Goal: Task Accomplishment & Management: Manage account settings

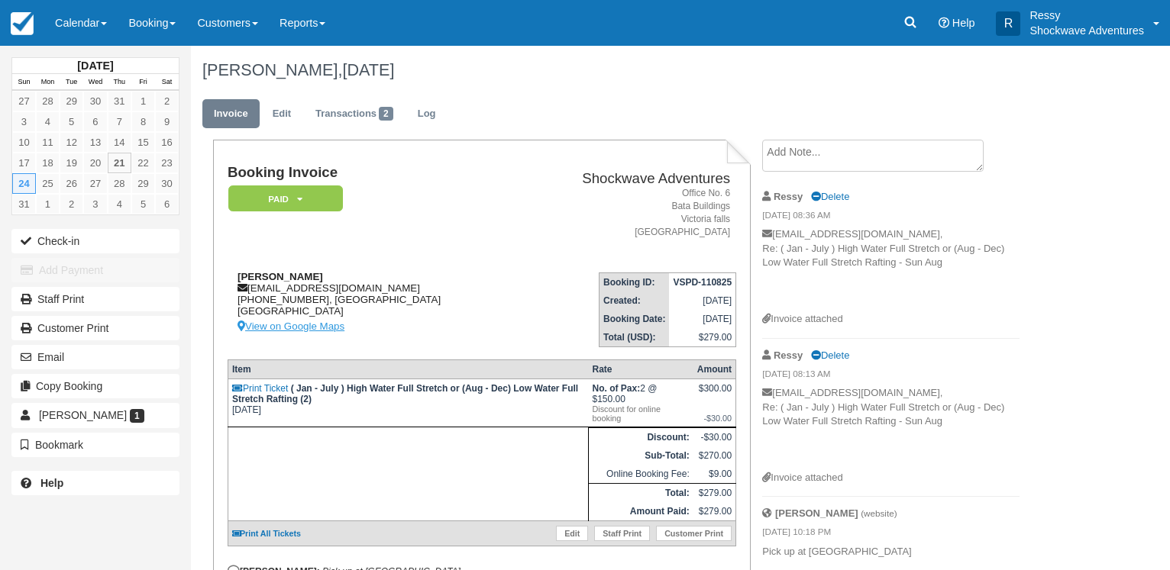
scroll to position [111, 0]
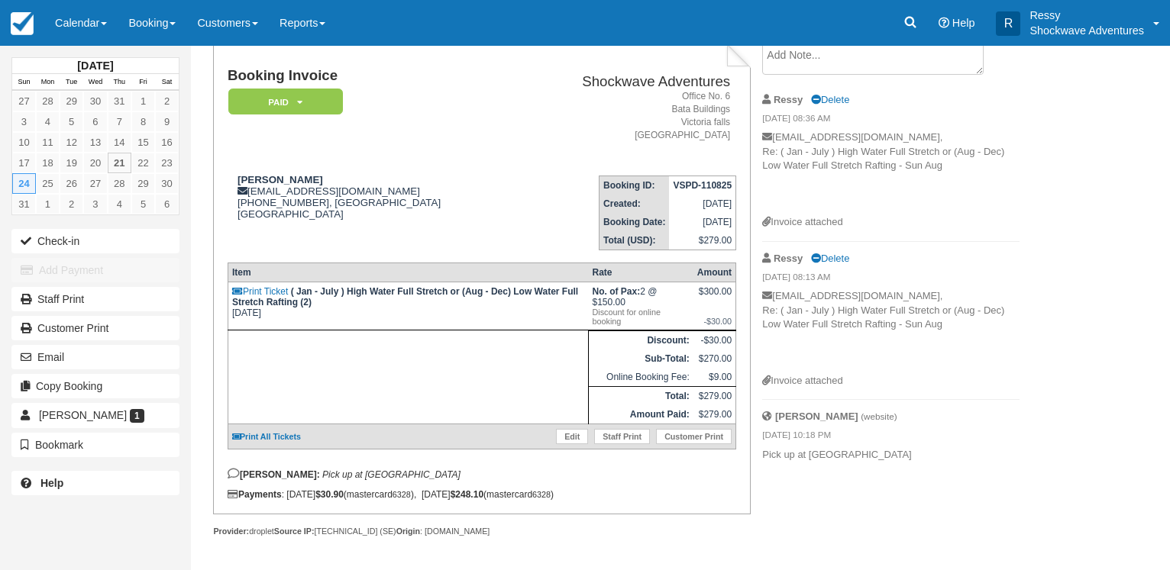
click at [877, 289] on p "vasanadusharan@yahoo.co.in, Re: ( Jan - July ) High Water Full Stretch or (Aug …" at bounding box center [890, 331] width 257 height 85
click at [87, 25] on link "Calendar" at bounding box center [80, 23] width 73 height 46
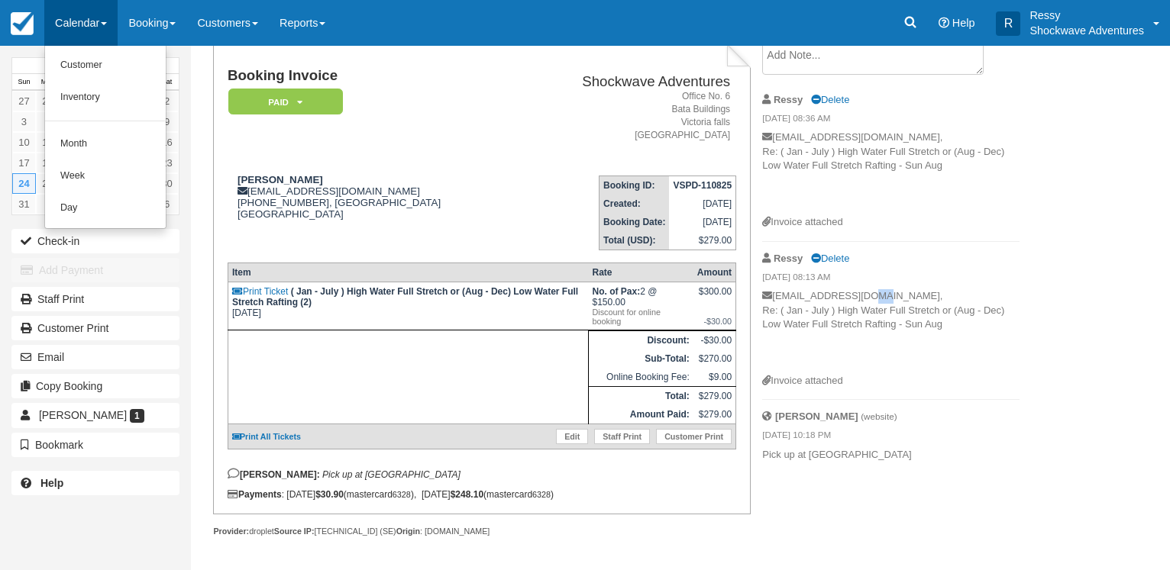
click at [99, 28] on link "Calendar" at bounding box center [80, 23] width 73 height 46
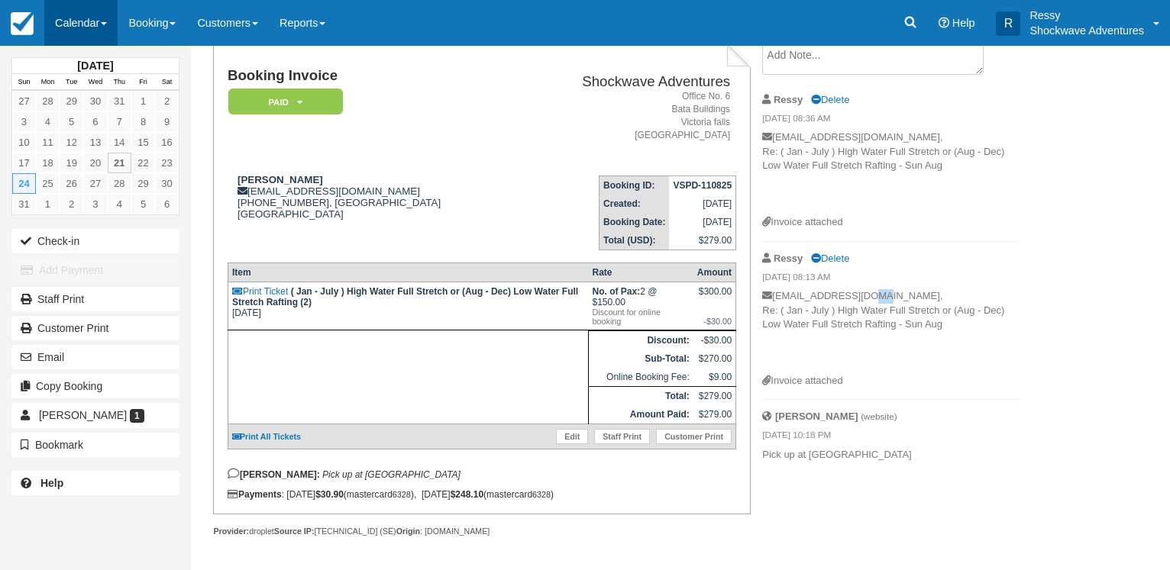
click at [100, 38] on link "Calendar" at bounding box center [80, 23] width 73 height 46
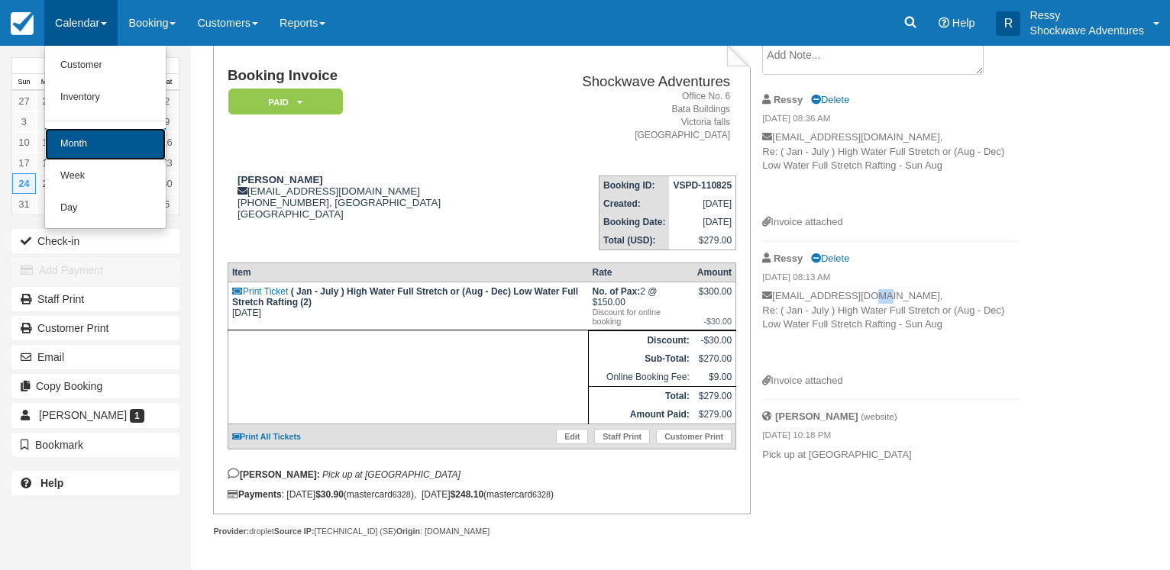
click at [93, 153] on link "Month" at bounding box center [105, 144] width 121 height 32
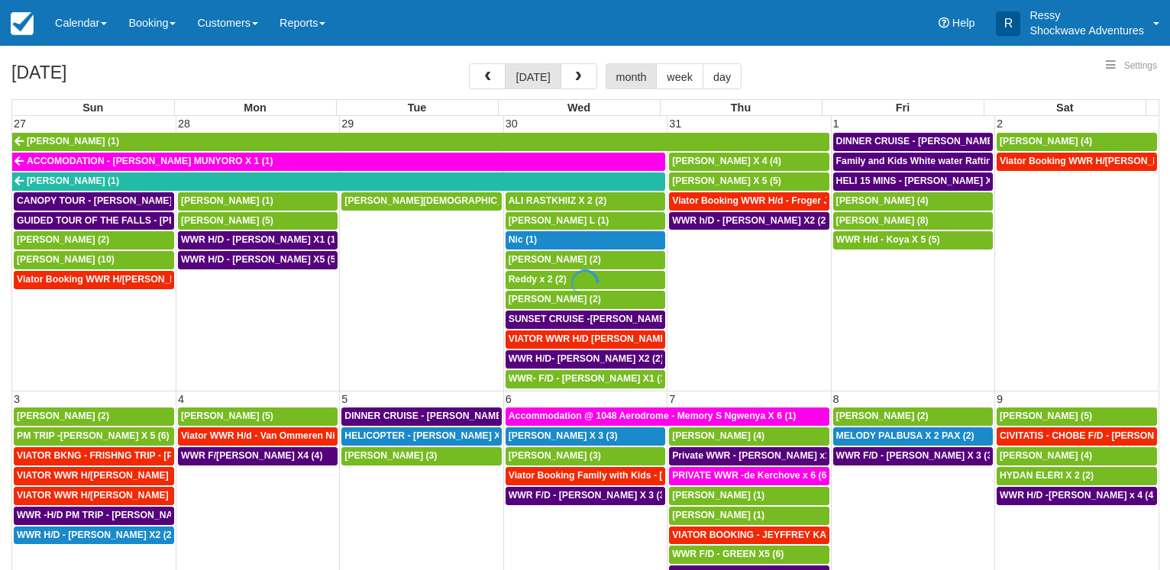
scroll to position [77, 0]
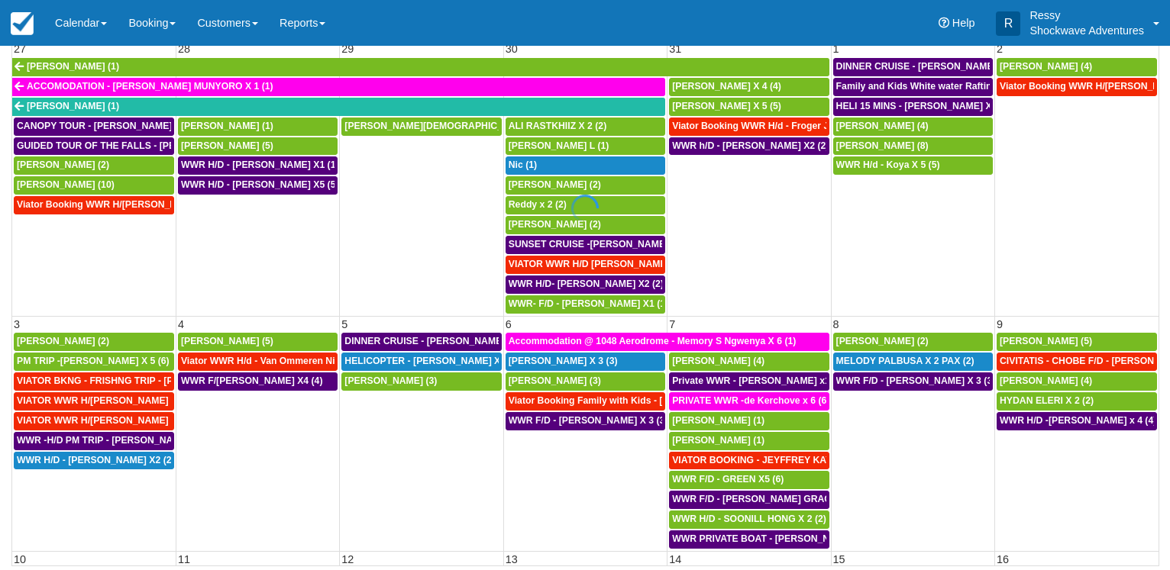
select select
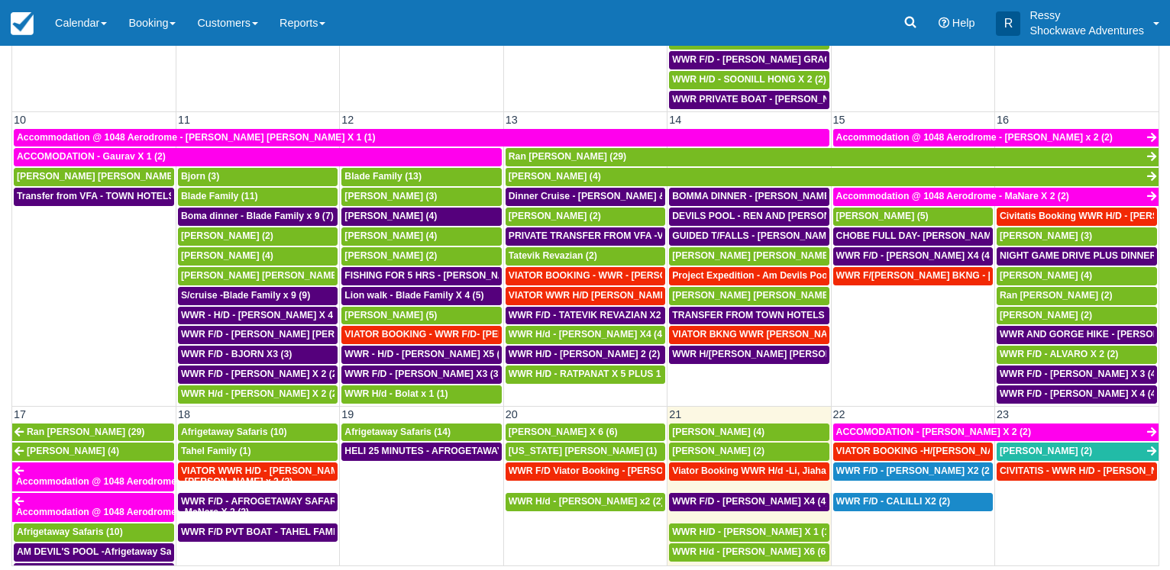
scroll to position [660, 0]
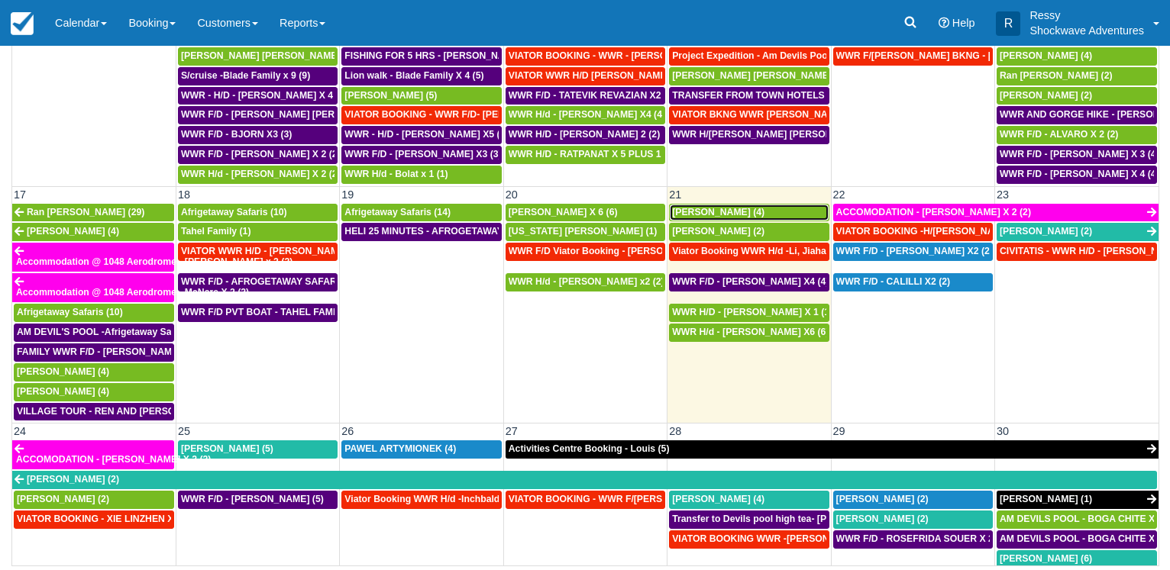
click at [712, 215] on span "Chris Parker (4)" at bounding box center [718, 212] width 92 height 11
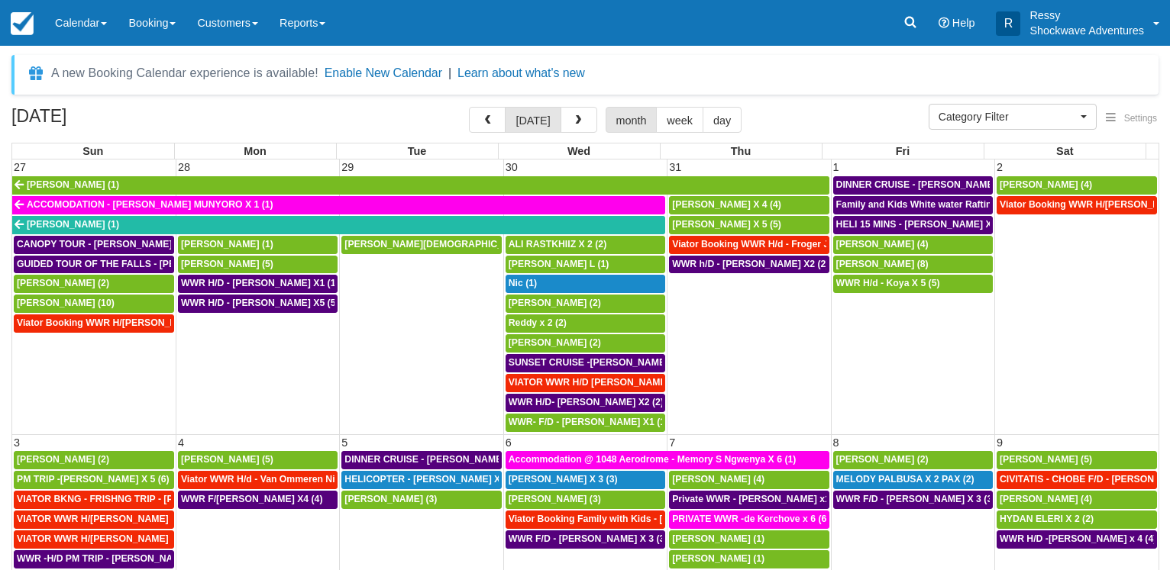
select select
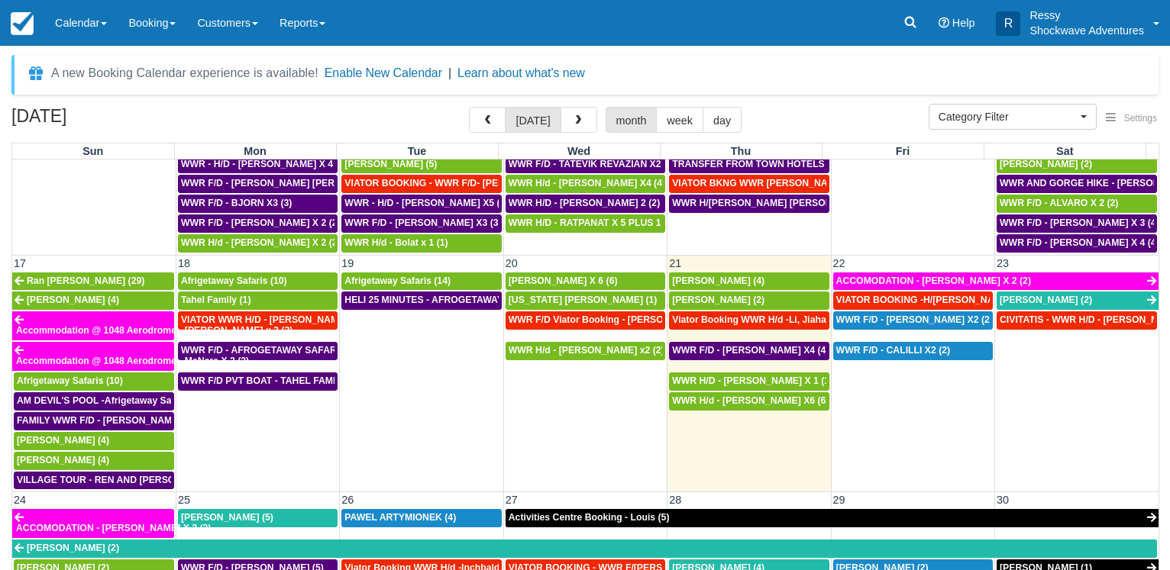
scroll to position [733, 0]
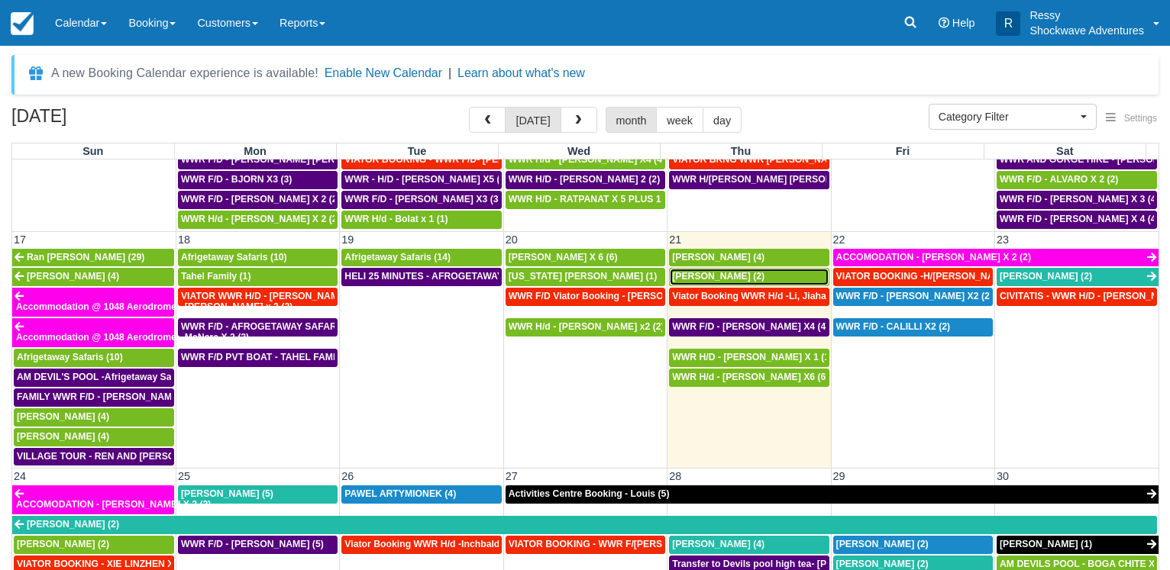
click at [703, 274] on div "Kyle (2)" at bounding box center [748, 277] width 153 height 12
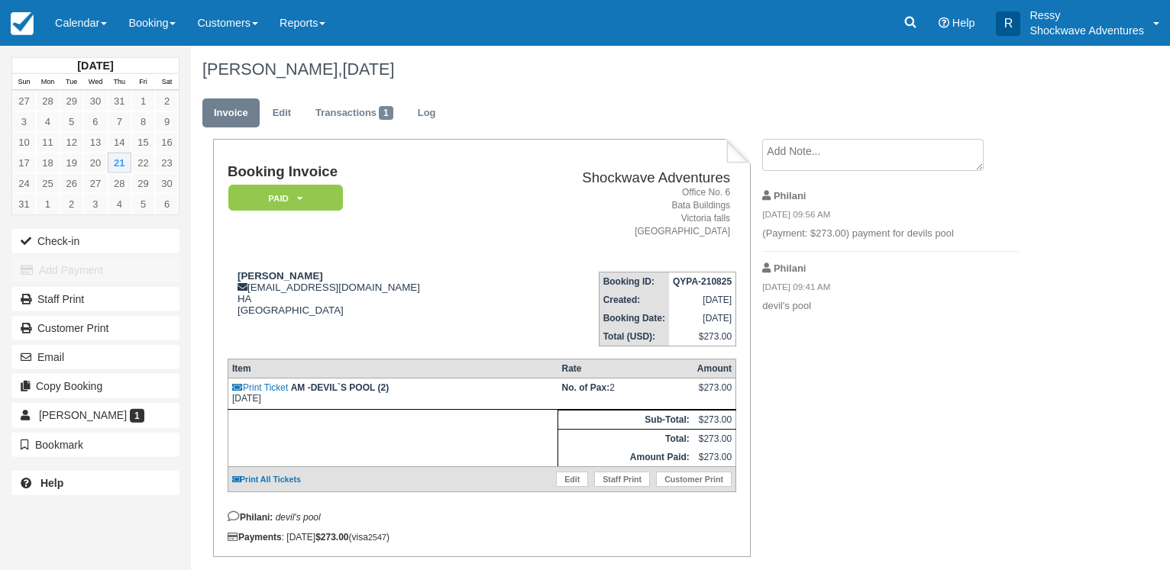
scroll to position [53, 0]
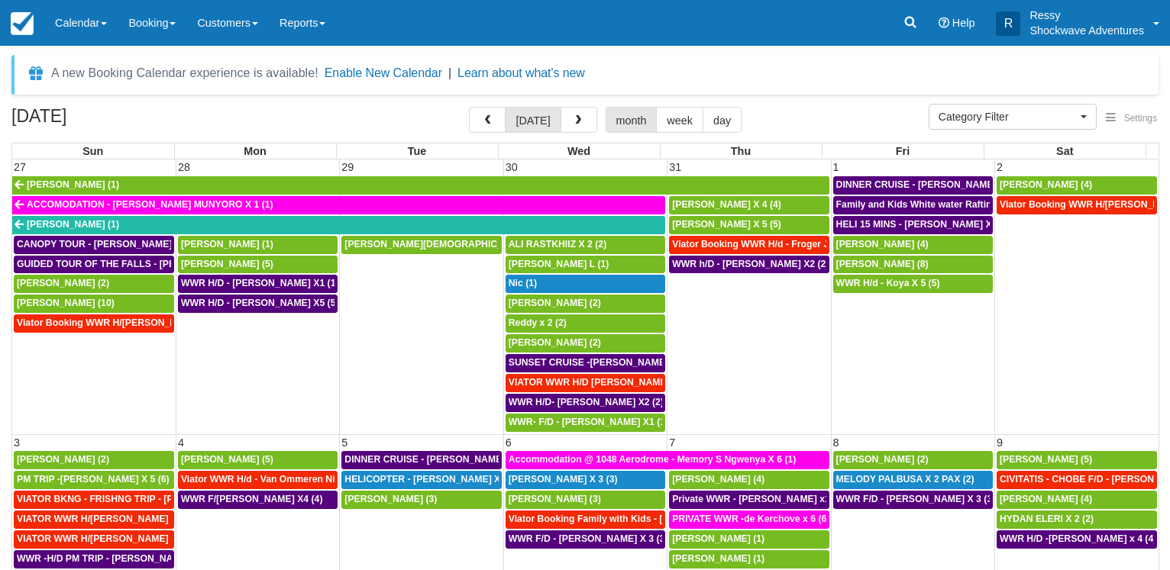
select select
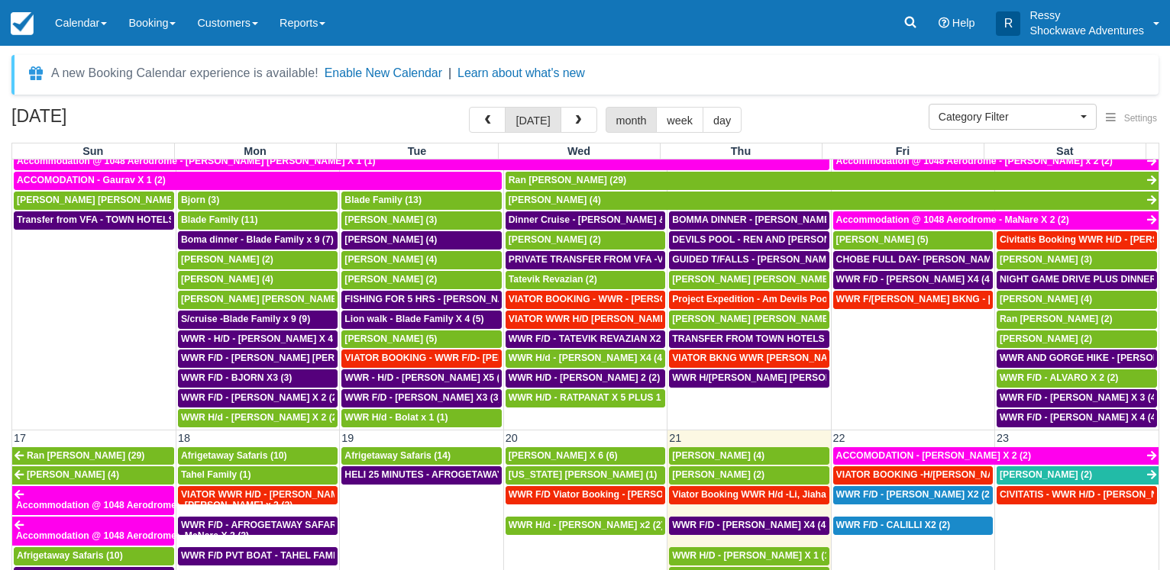
scroll to position [660, 0]
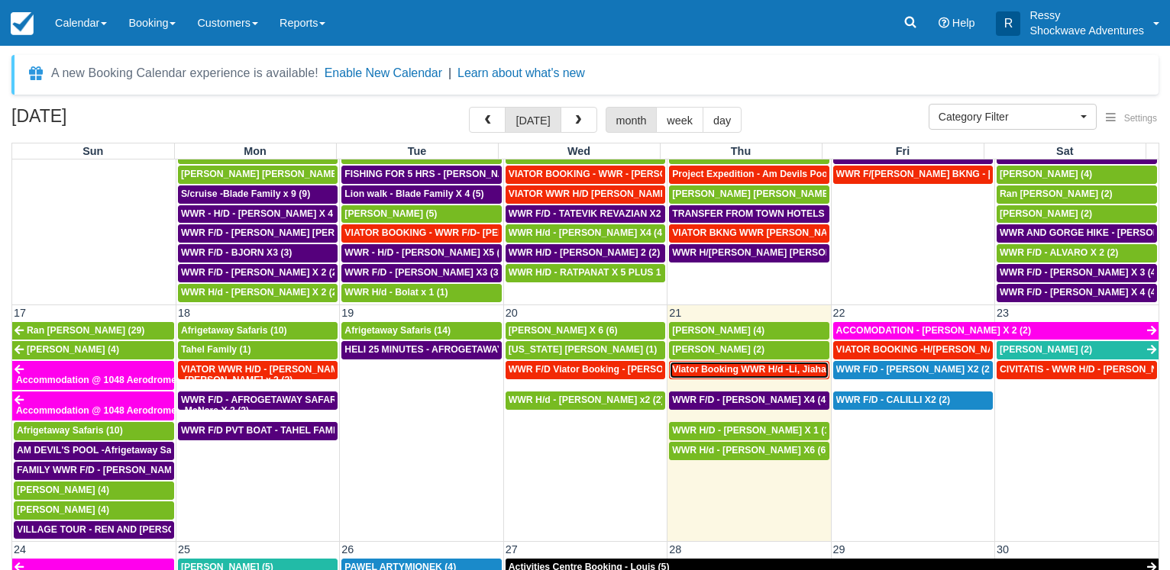
click at [746, 367] on span "Viator Booking WWR H/d -Li, Jiahao X 2 (2)" at bounding box center [767, 369] width 190 height 11
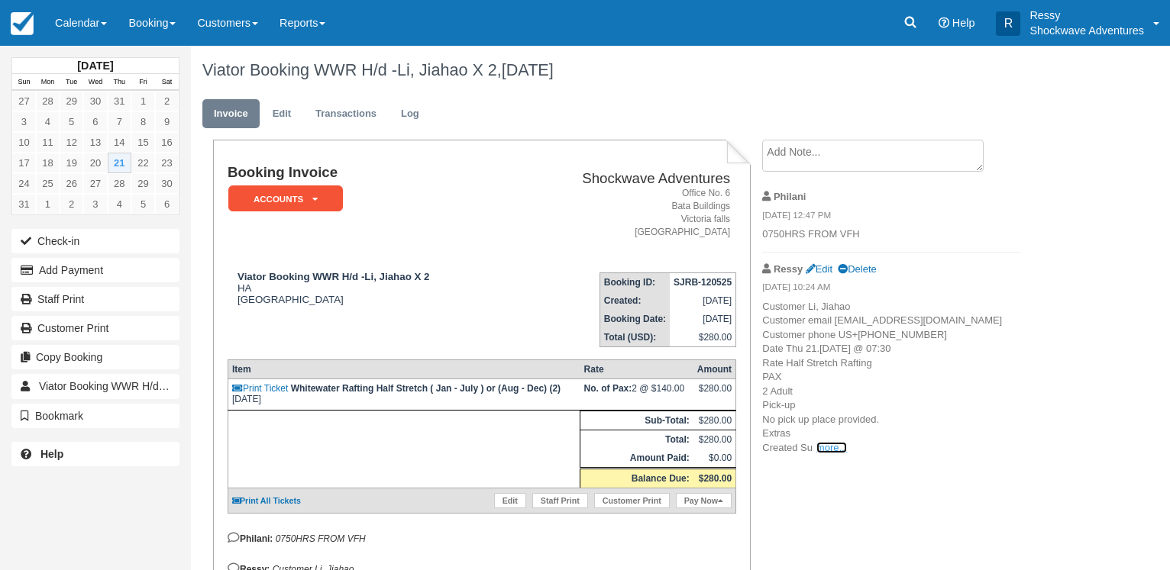
click at [825, 454] on link "more..." at bounding box center [831, 447] width 31 height 11
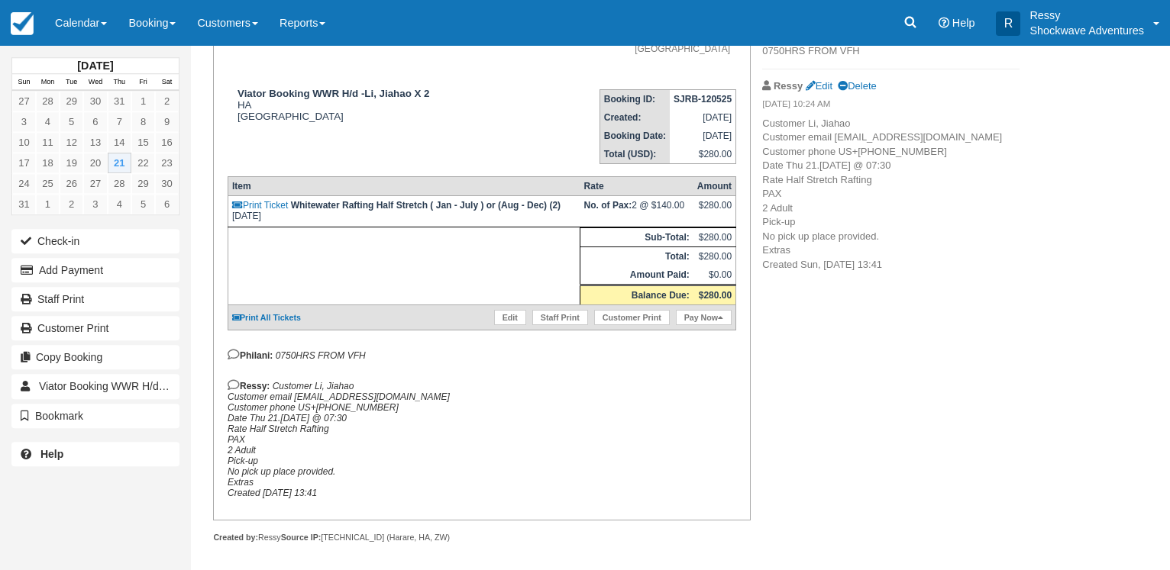
scroll to position [208, 0]
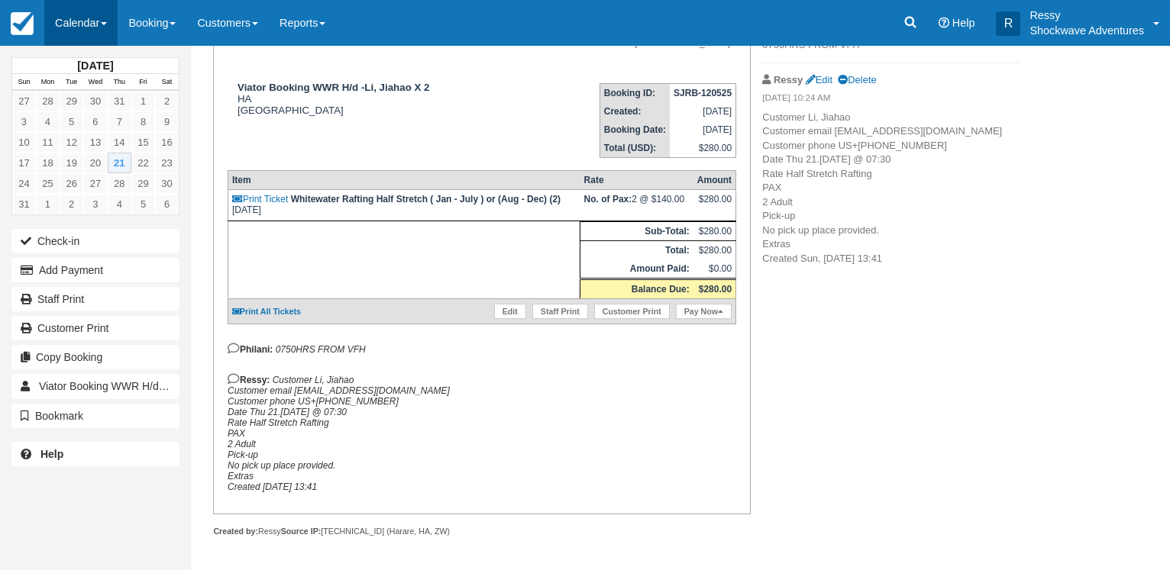
click at [85, 24] on link "Calendar" at bounding box center [80, 23] width 73 height 46
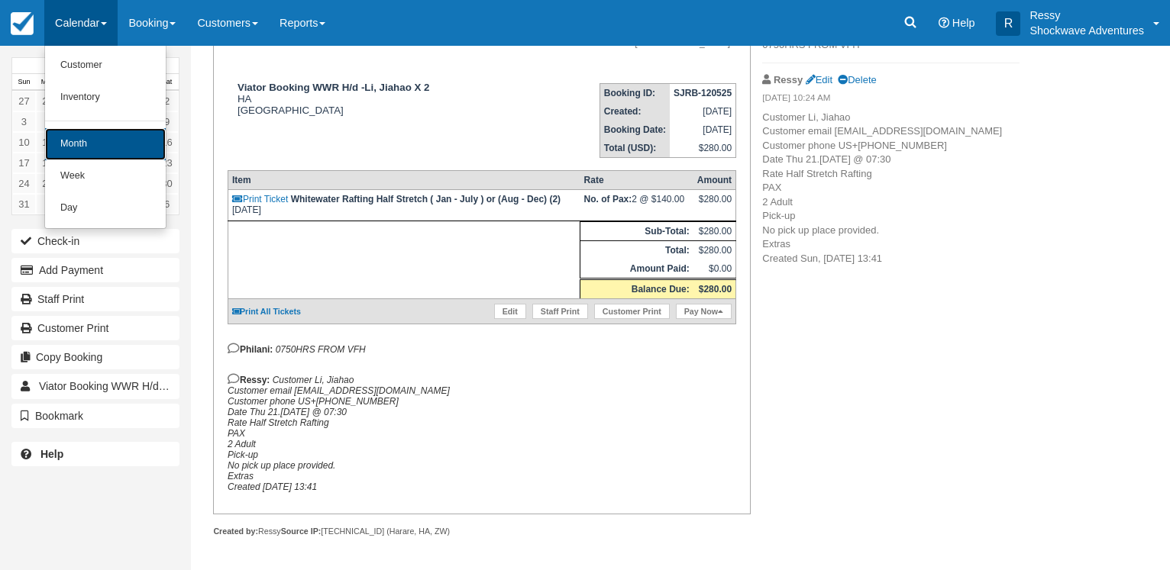
click at [91, 146] on link "Month" at bounding box center [105, 144] width 121 height 32
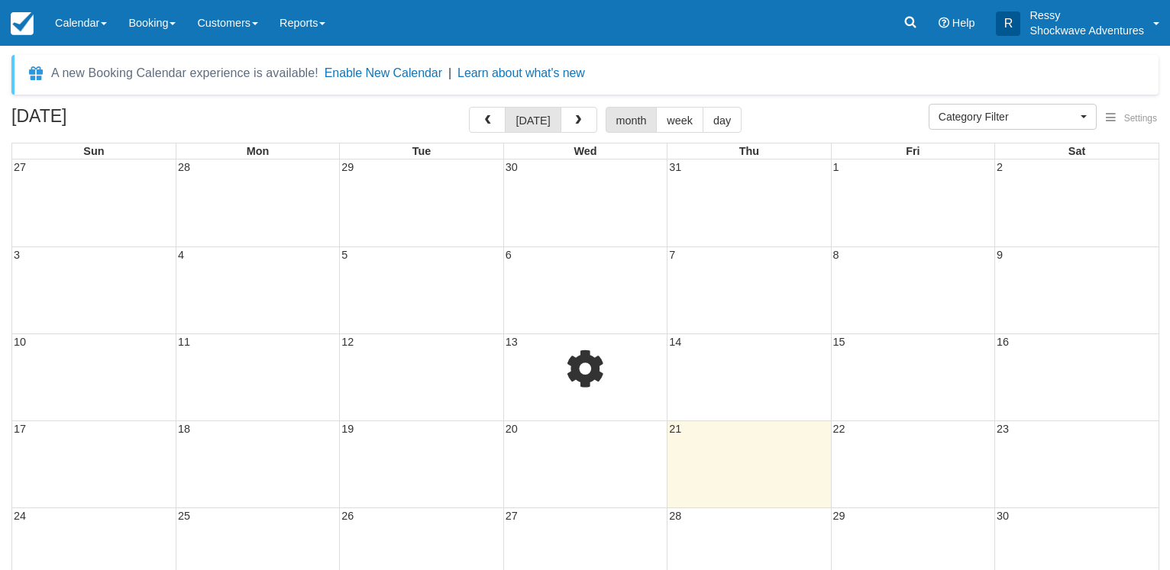
select select
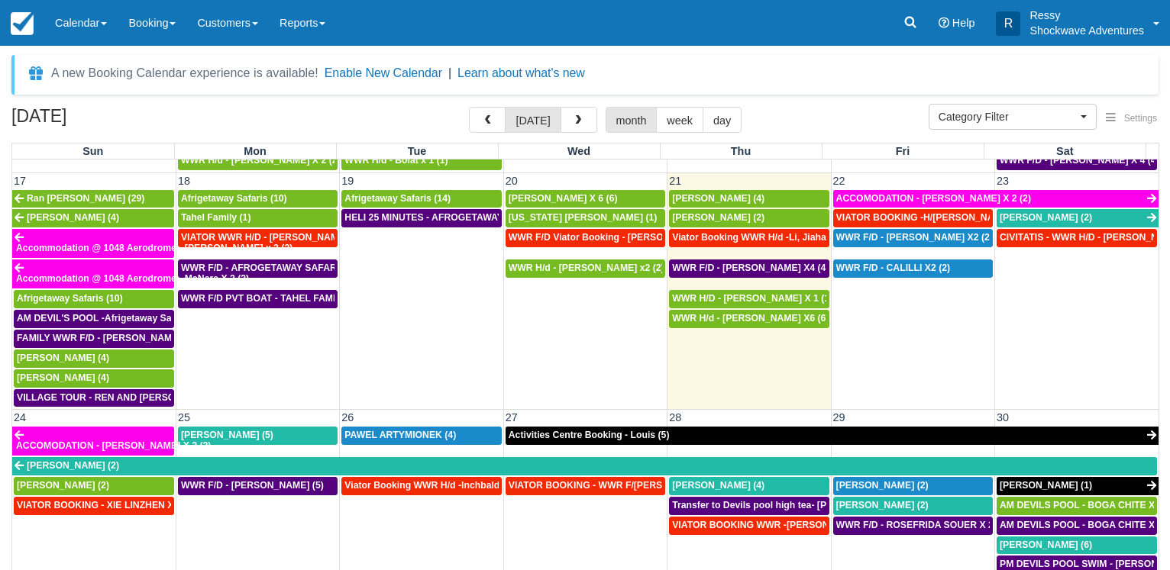
scroll to position [806, 0]
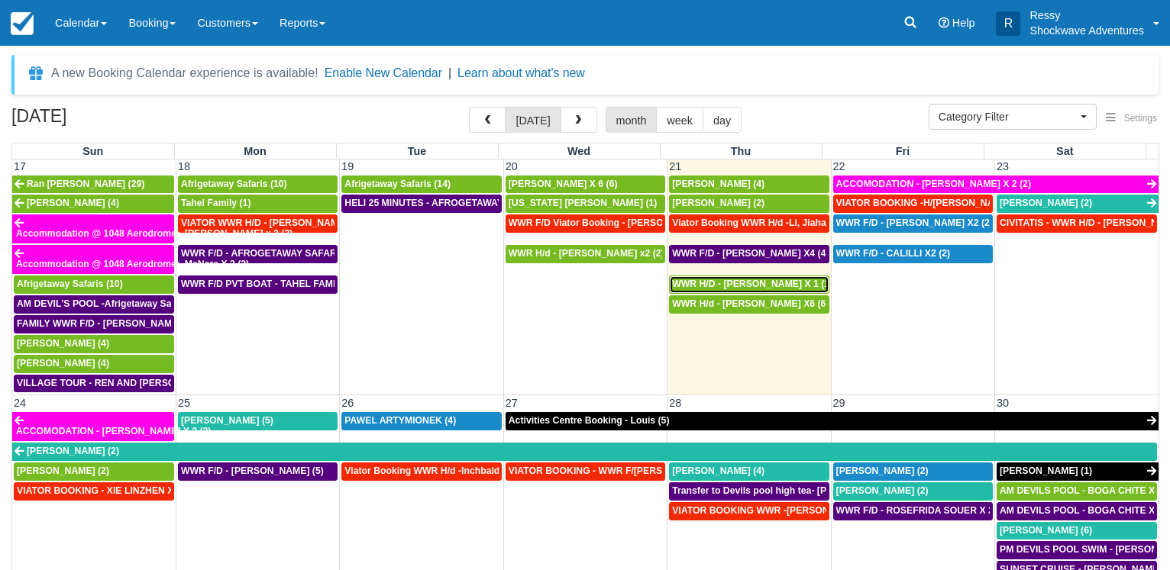
click at [720, 291] on div "WWR H/D - [PERSON_NAME] X 1 (1)" at bounding box center [748, 285] width 153 height 12
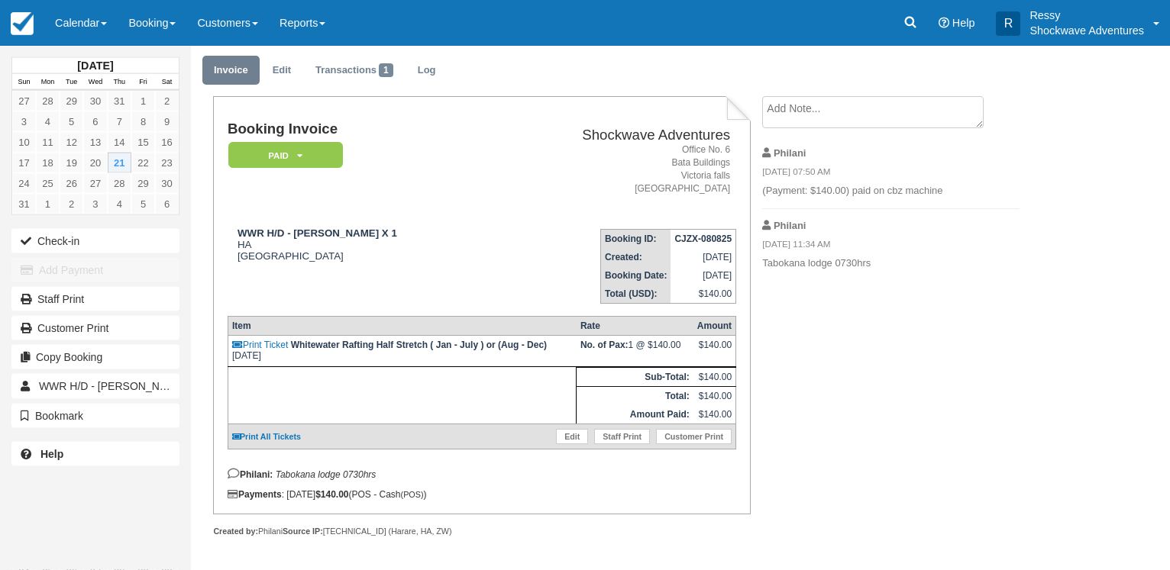
scroll to position [53, 0]
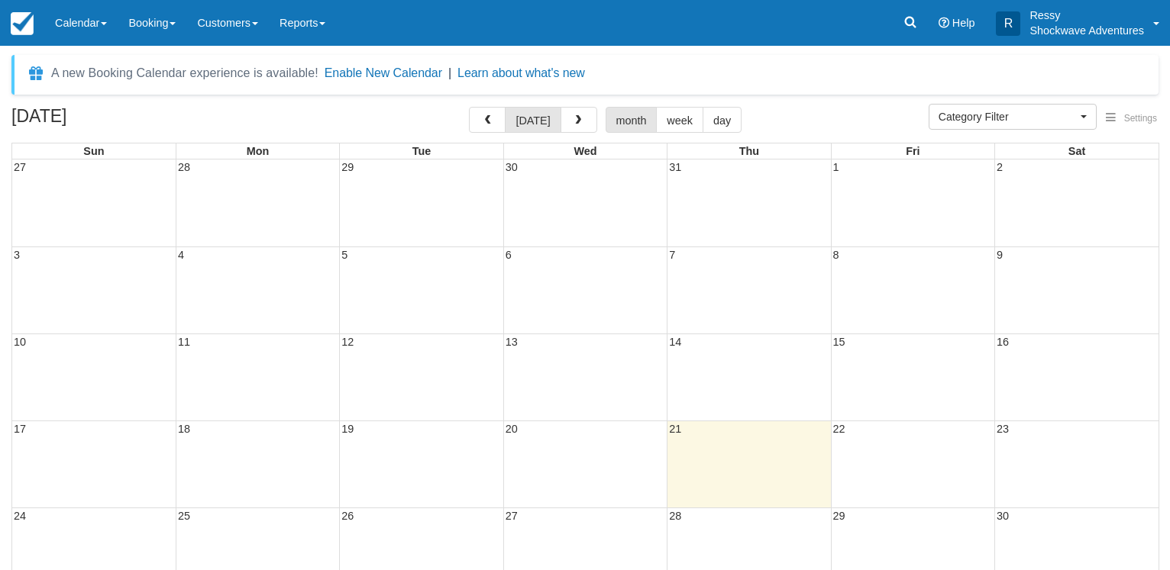
select select
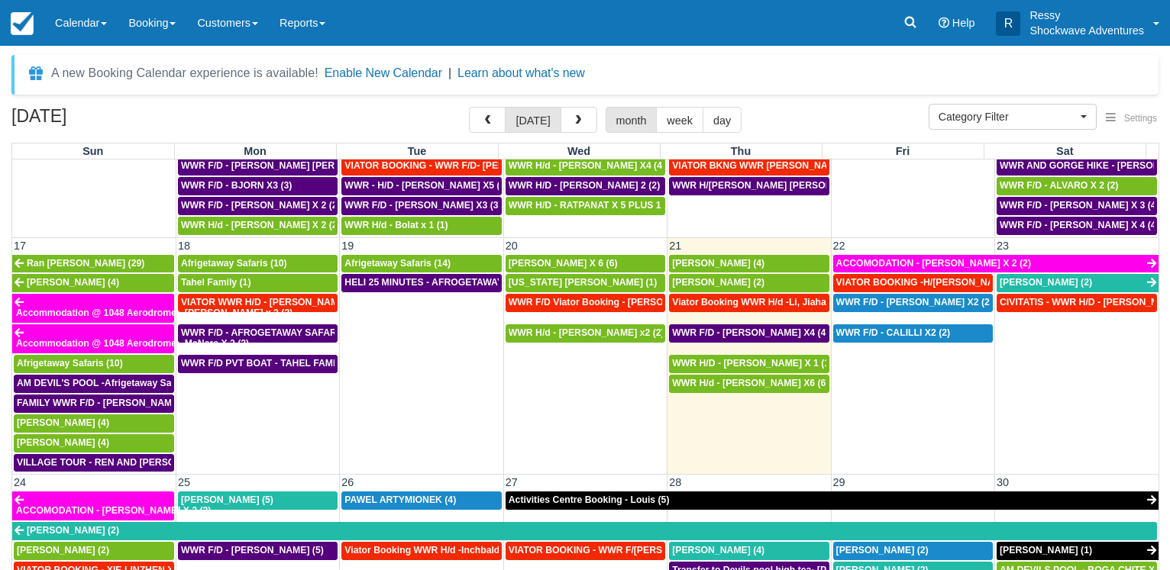
scroll to position [733, 0]
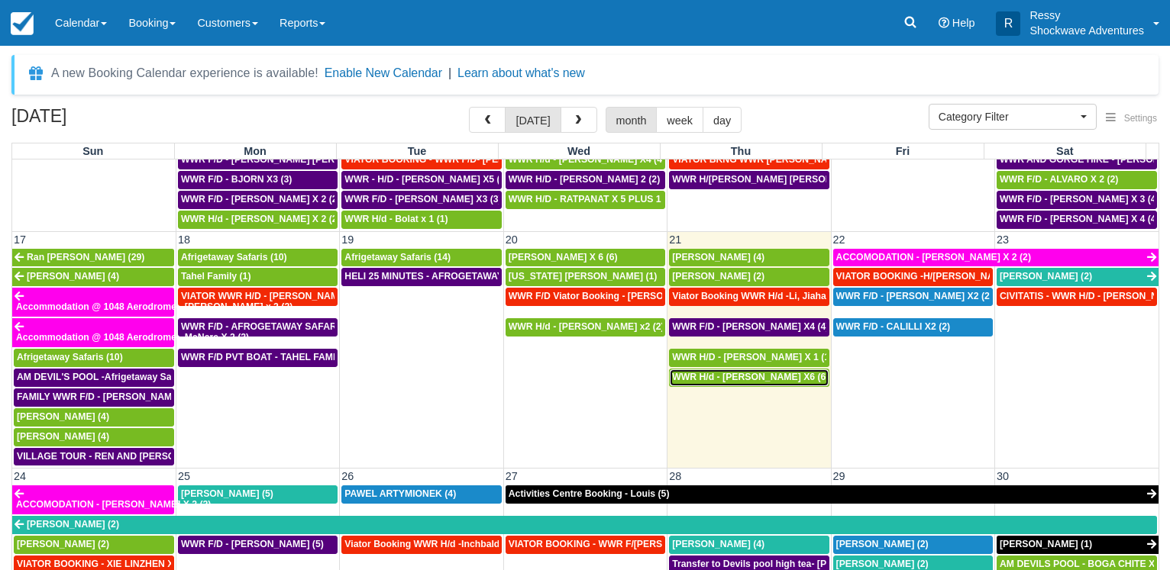
click at [756, 381] on span "WWR H/d - Dominic X6 (6)" at bounding box center [750, 377] width 157 height 11
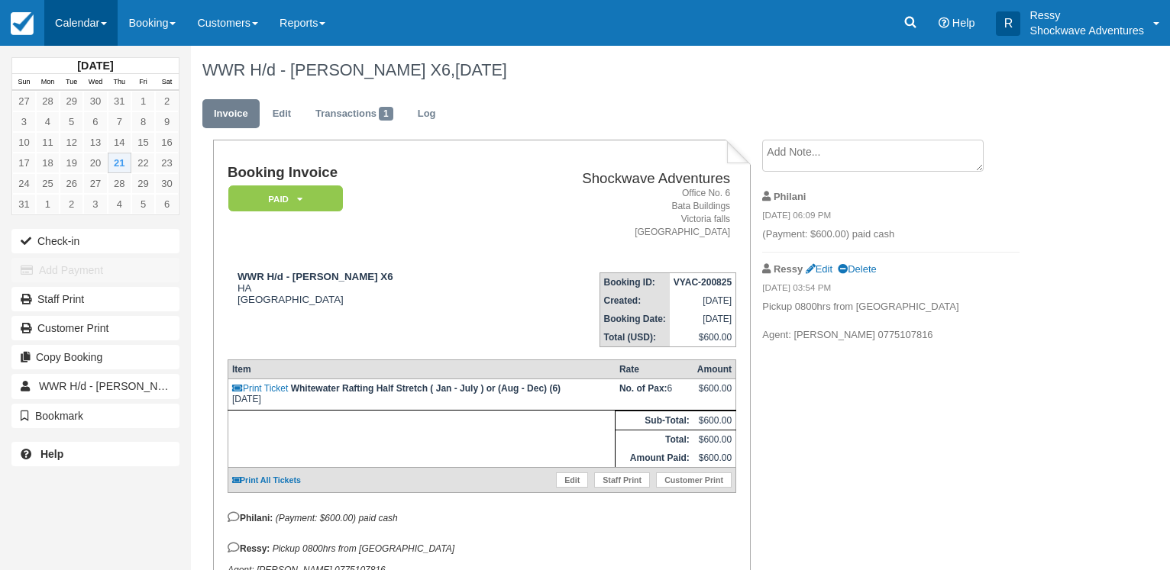
click at [96, 20] on link "Calendar" at bounding box center [80, 23] width 73 height 46
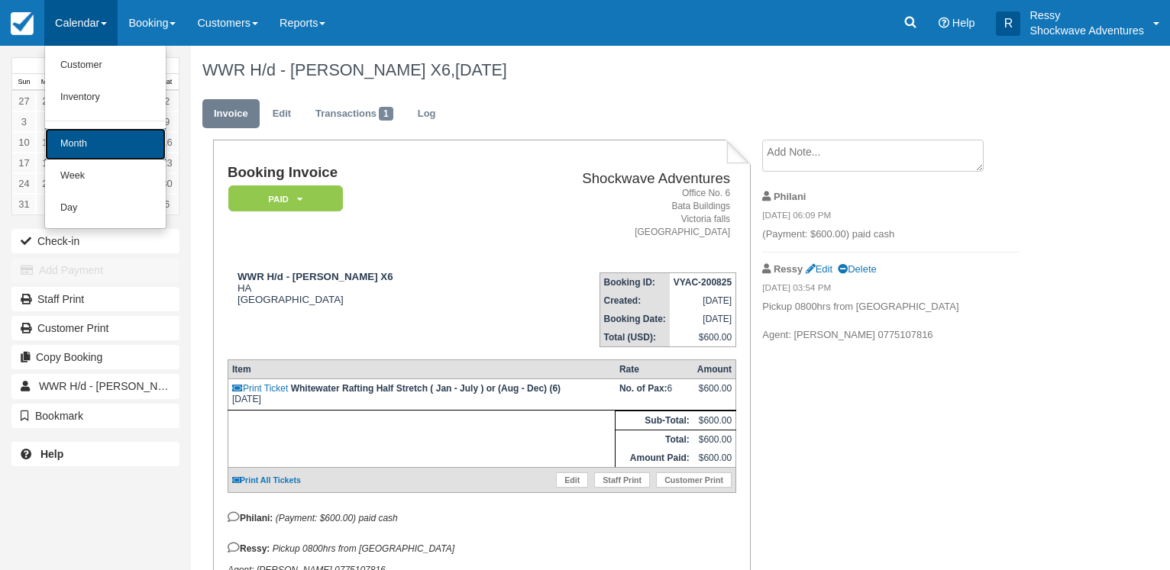
click at [106, 134] on link "Month" at bounding box center [105, 144] width 121 height 32
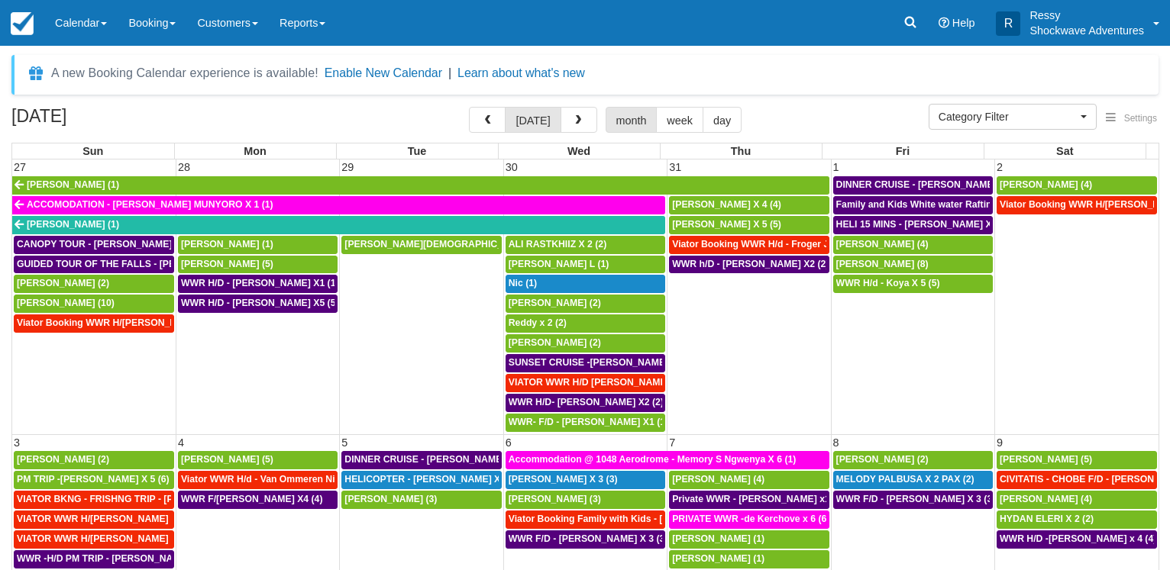
select select
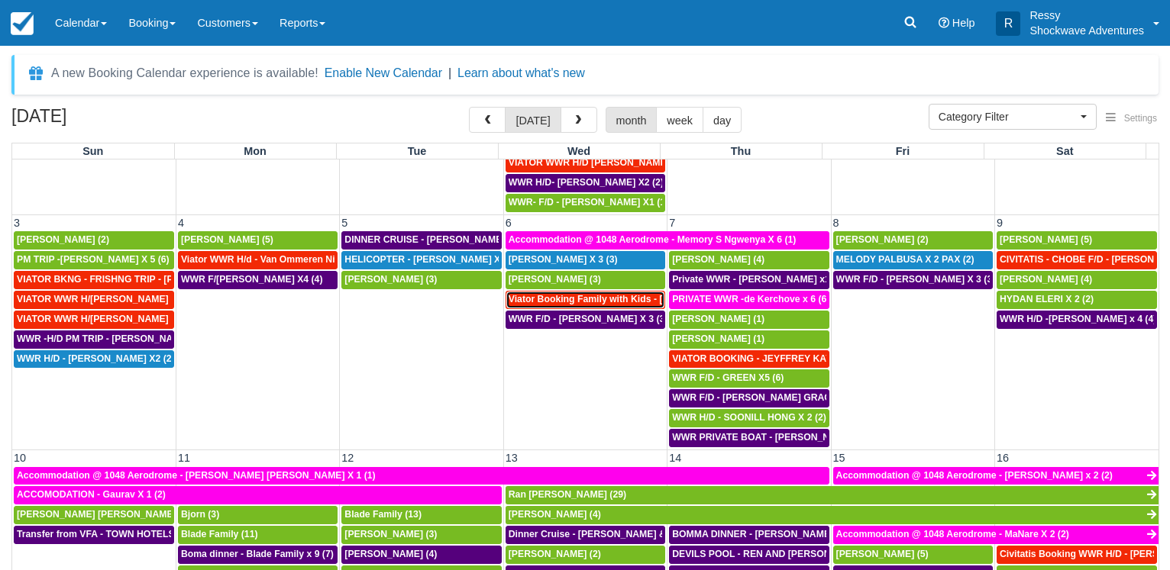
click at [599, 301] on span "Viator Booking Family with Kids - Gladman Ian X 4 (4)" at bounding box center [634, 299] width 251 height 11
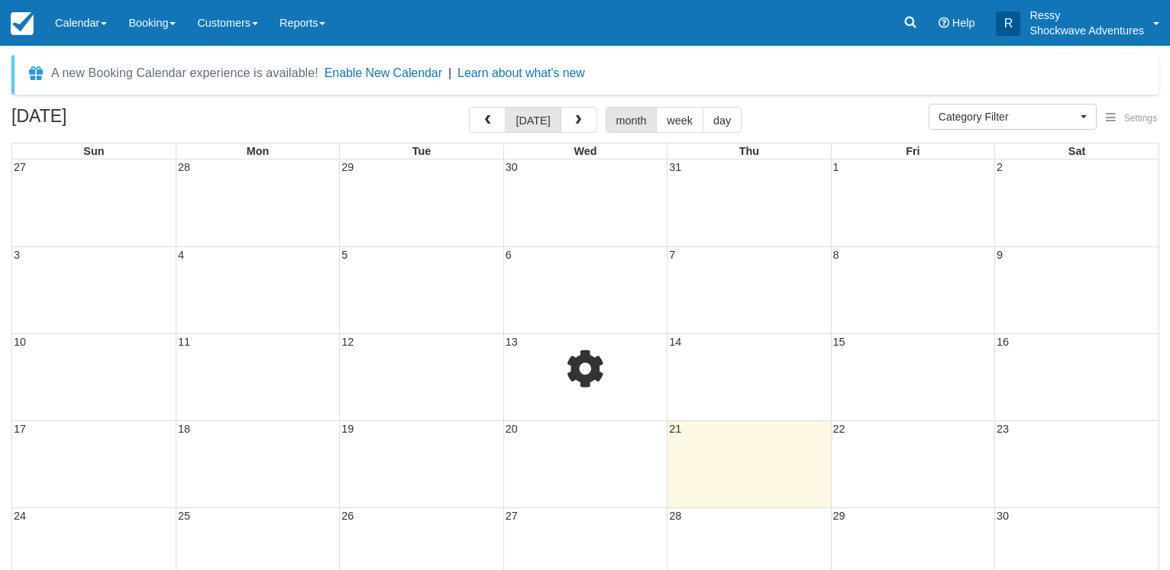
select select
